Goal: Transaction & Acquisition: Purchase product/service

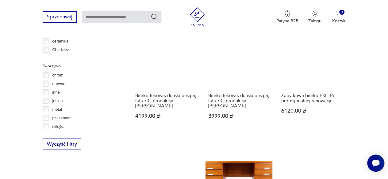
scroll to position [626, 0]
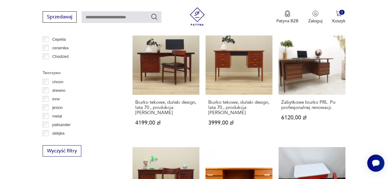
click at [104, 19] on input "text" at bounding box center [122, 17] width 80 height 12
type input "****"
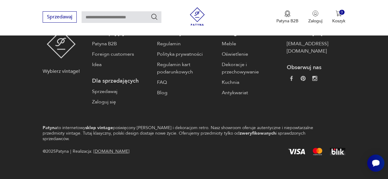
type input "****"
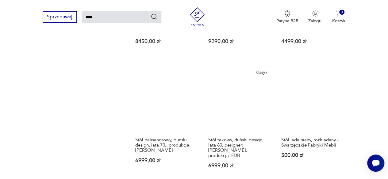
scroll to position [557, 0]
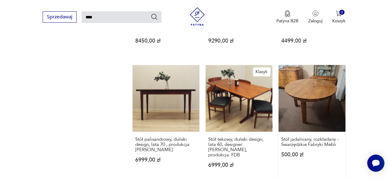
click at [319, 102] on link "Stół jadalniany, rozkładany - Swarzędzkie Fabryki Mebli 500,00 zł" at bounding box center [311, 122] width 67 height 115
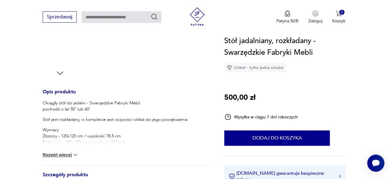
scroll to position [226, 0]
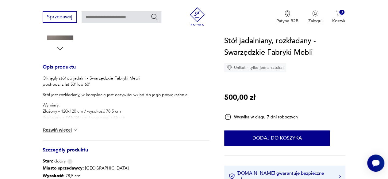
click at [65, 130] on button "Rozwiń więcej" at bounding box center [61, 130] width 36 height 6
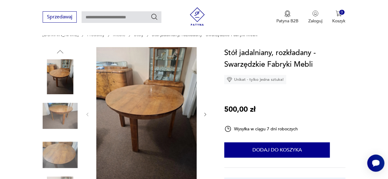
scroll to position [53, 0]
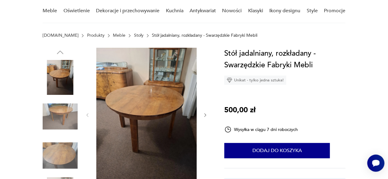
click at [66, 108] on img at bounding box center [60, 116] width 35 height 35
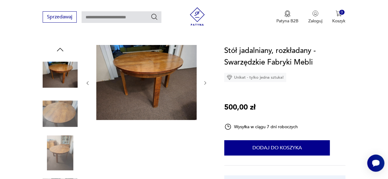
scroll to position [56, 0]
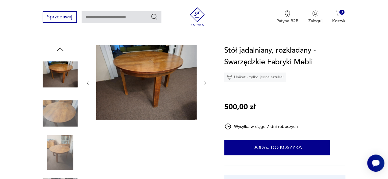
click at [67, 117] on img at bounding box center [60, 113] width 35 height 35
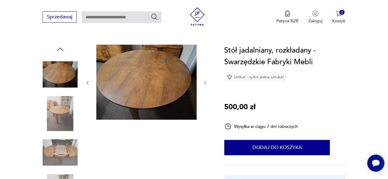
click at [67, 124] on img at bounding box center [60, 113] width 35 height 35
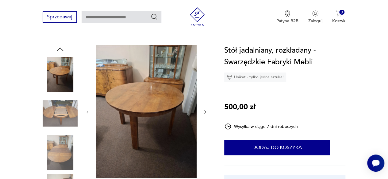
click at [66, 120] on img at bounding box center [60, 113] width 35 height 35
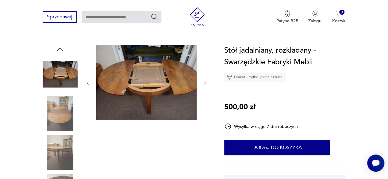
click at [66, 124] on img at bounding box center [60, 113] width 35 height 35
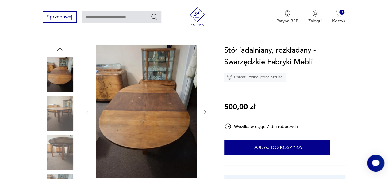
click at [62, 145] on img at bounding box center [60, 152] width 35 height 35
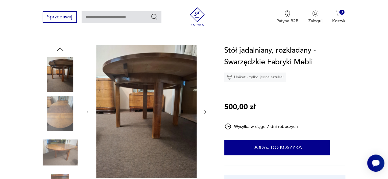
click at [60, 151] on img at bounding box center [60, 152] width 35 height 35
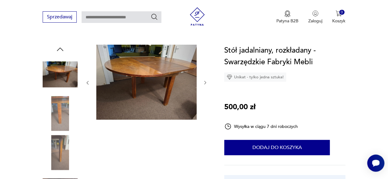
click at [64, 118] on img at bounding box center [60, 113] width 35 height 35
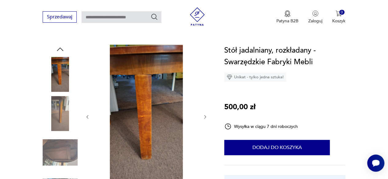
click at [64, 125] on img at bounding box center [60, 113] width 35 height 35
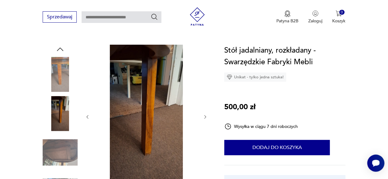
click at [61, 144] on img at bounding box center [60, 152] width 35 height 35
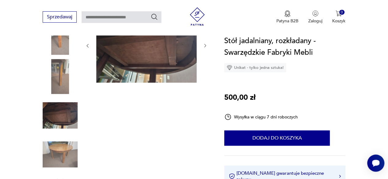
scroll to position [94, 0]
click at [61, 157] on img at bounding box center [60, 154] width 35 height 35
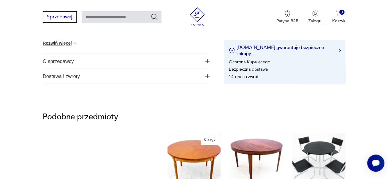
scroll to position [423, 0]
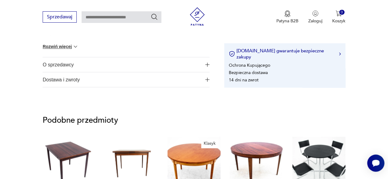
click at [107, 122] on p "Podobne przedmioty" at bounding box center [194, 120] width 302 height 7
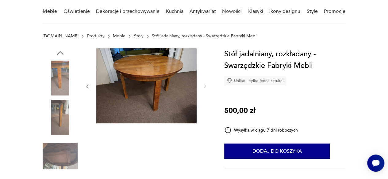
scroll to position [12, 0]
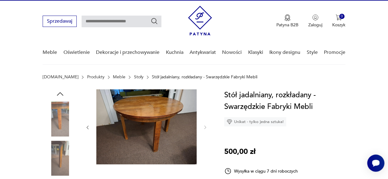
type input "****"
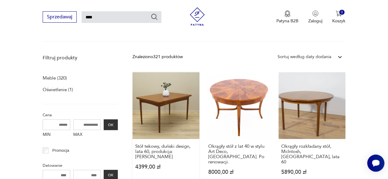
scroll to position [64, 0]
